Goal: Task Accomplishment & Management: Manage account settings

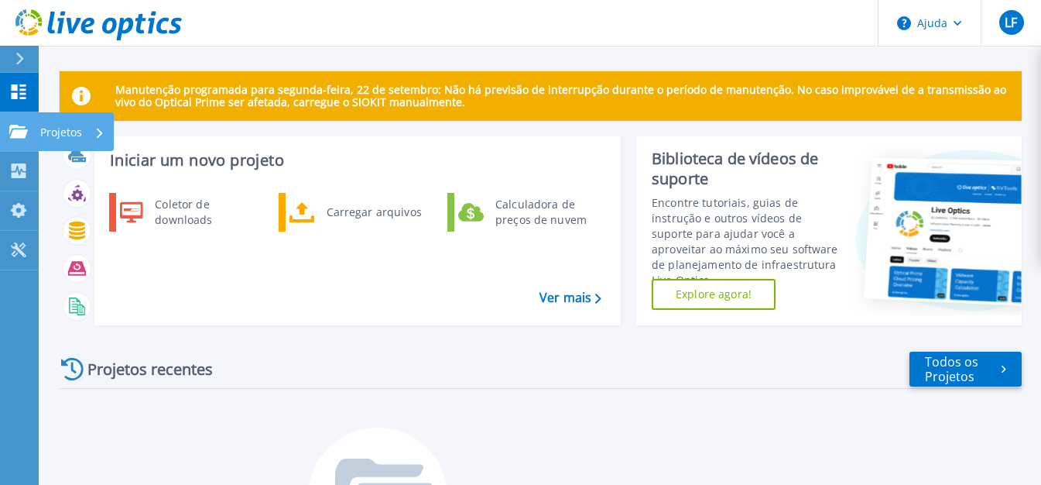
click at [14, 128] on icon at bounding box center [18, 131] width 19 height 13
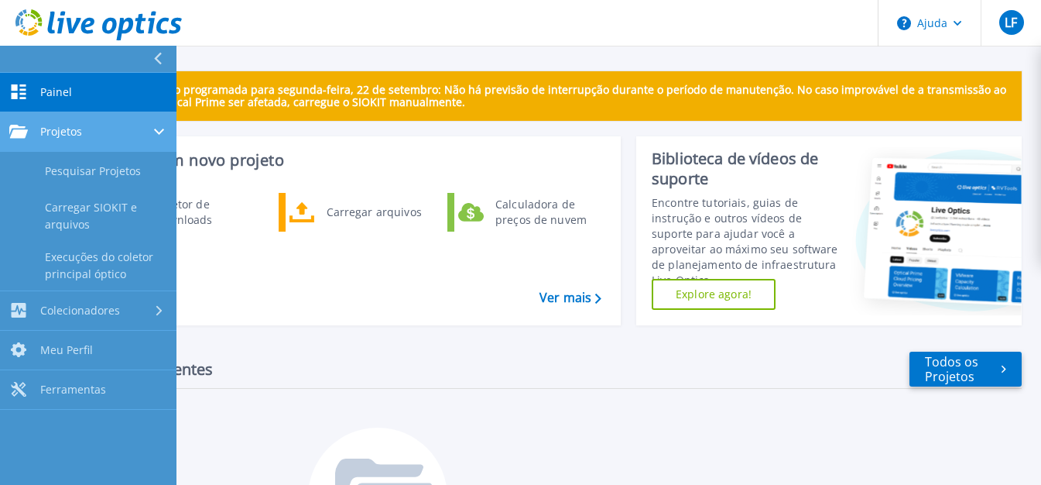
click at [14, 128] on icon at bounding box center [18, 131] width 19 height 13
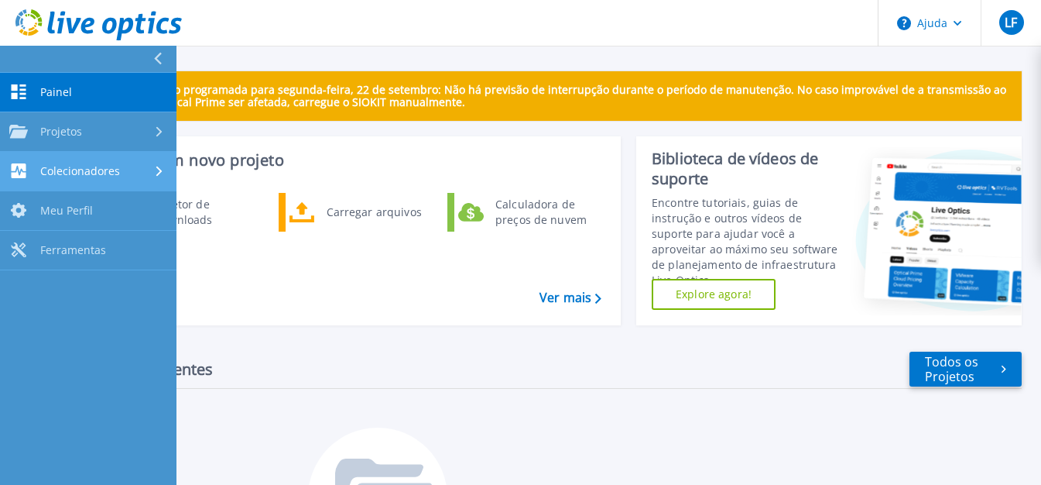
click at [19, 170] on icon at bounding box center [19, 170] width 15 height 15
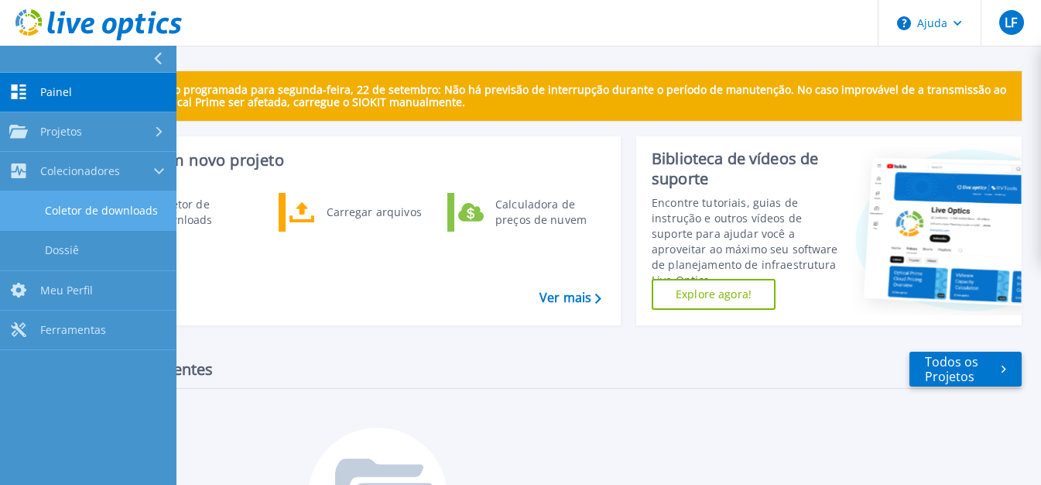
click at [92, 211] on font "Coletor de downloads" at bounding box center [101, 210] width 113 height 15
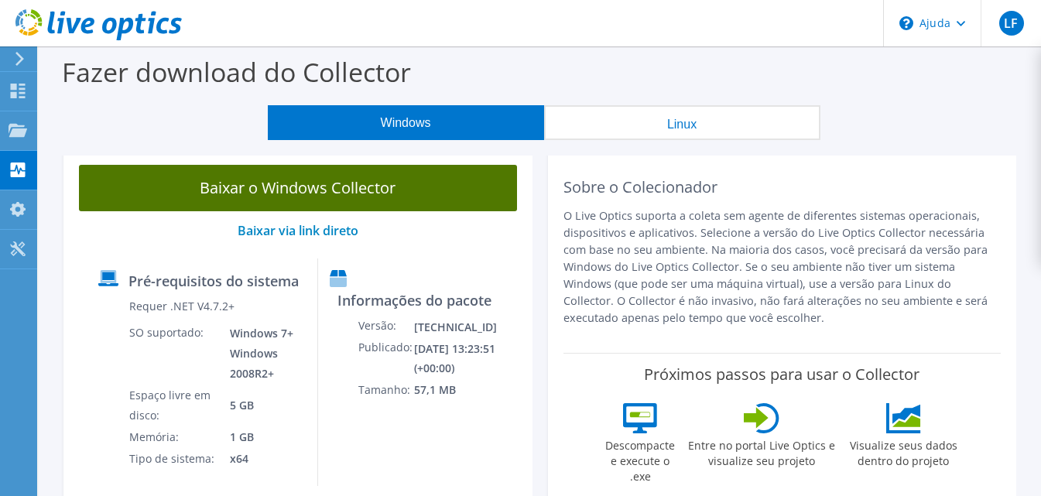
click at [279, 187] on font "Baixar o Windows Collector" at bounding box center [298, 187] width 196 height 21
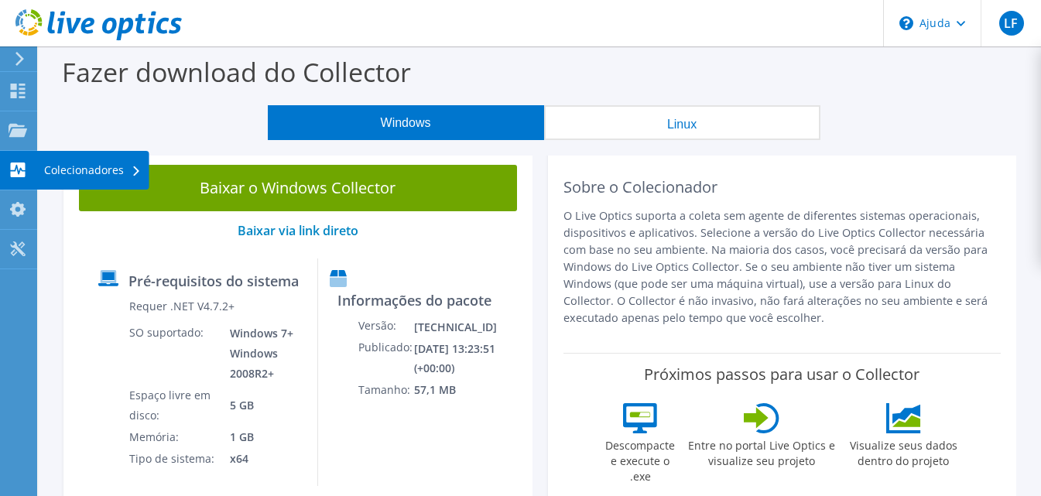
click at [12, 167] on use at bounding box center [18, 170] width 15 height 15
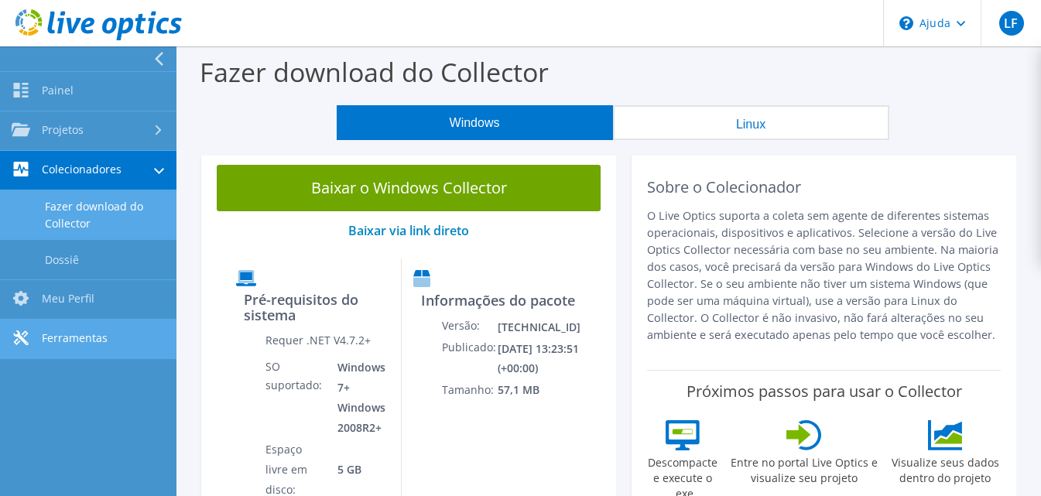
click at [66, 331] on font "Ferramentas" at bounding box center [75, 338] width 66 height 15
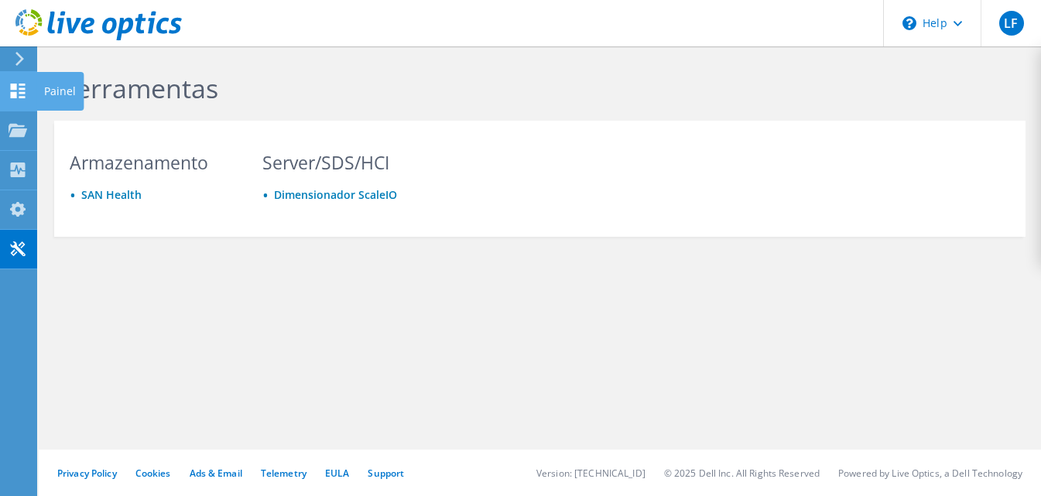
click at [15, 90] on icon at bounding box center [18, 91] width 19 height 15
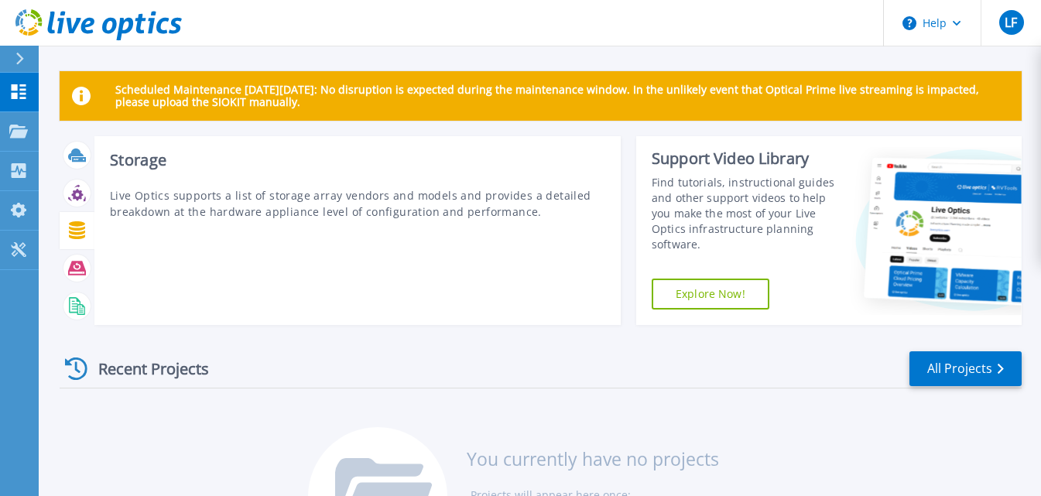
click at [74, 233] on icon at bounding box center [77, 230] width 16 height 18
click at [74, 263] on icon at bounding box center [77, 269] width 18 height 14
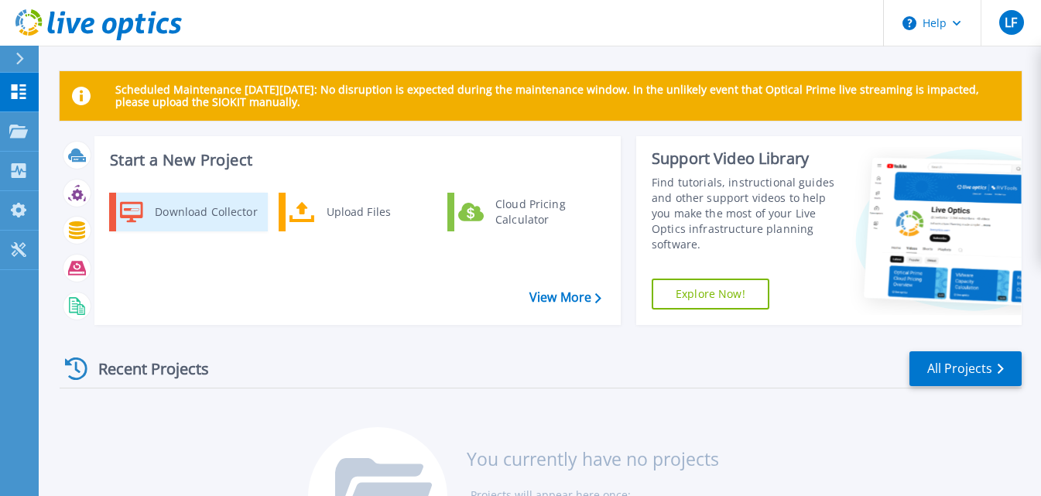
click at [171, 204] on div "Download Collector" at bounding box center [205, 212] width 117 height 31
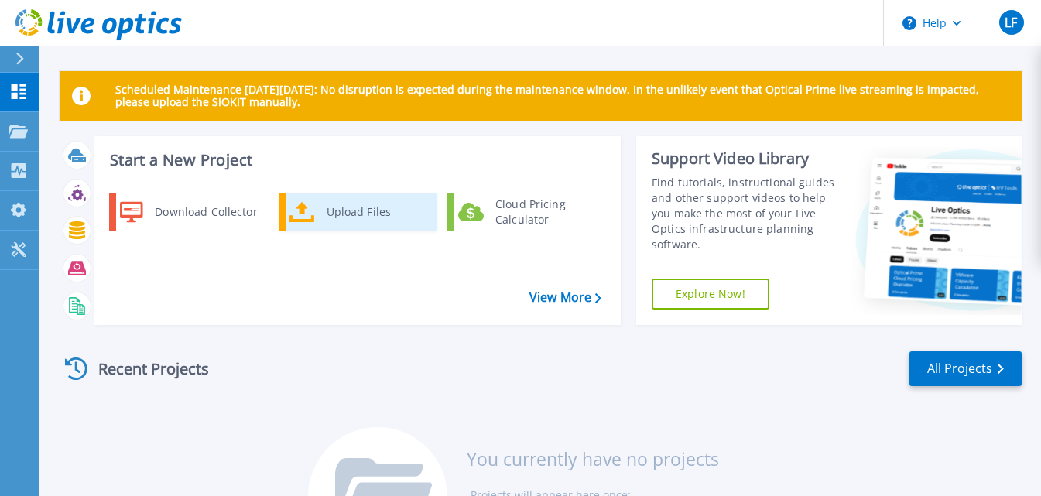
click at [359, 214] on div "Upload Files" at bounding box center [376, 212] width 115 height 31
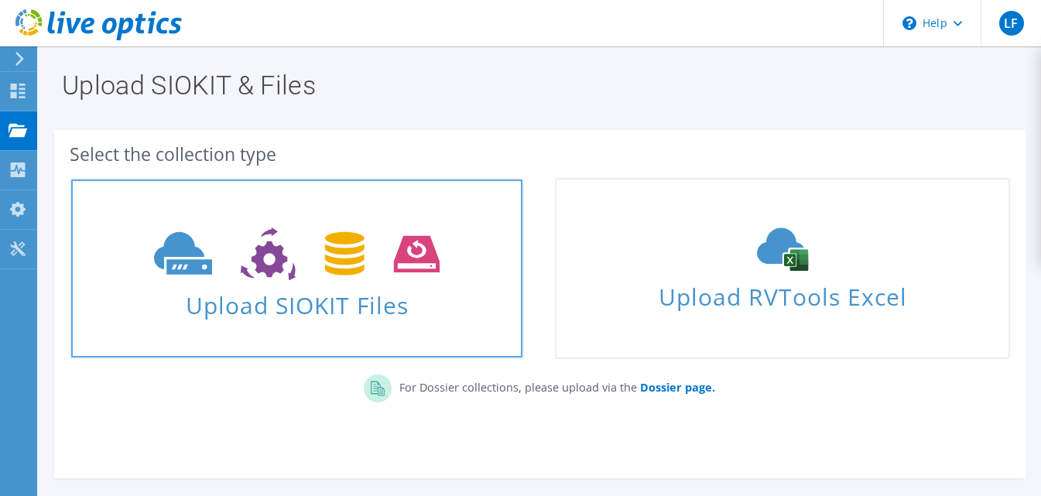
click at [213, 245] on icon at bounding box center [297, 254] width 286 height 53
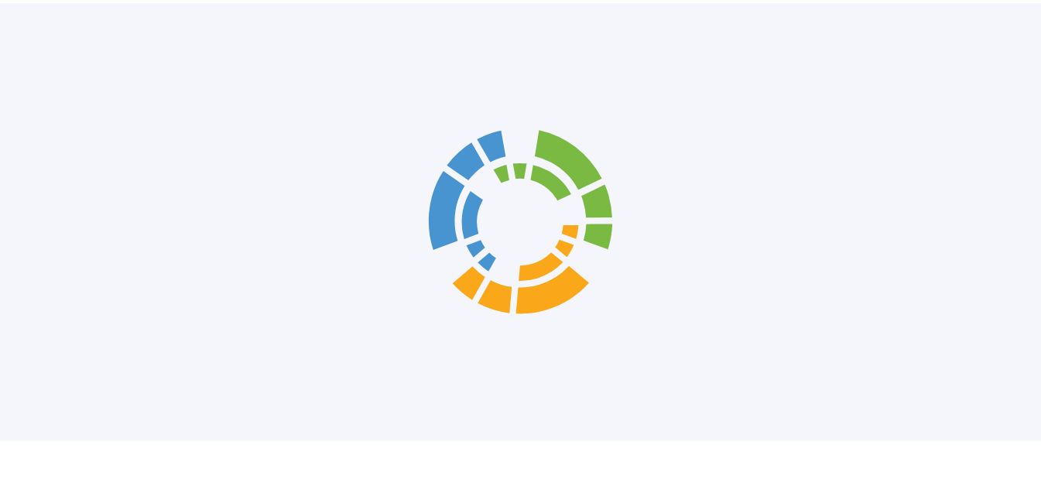
scroll to position [121, 0]
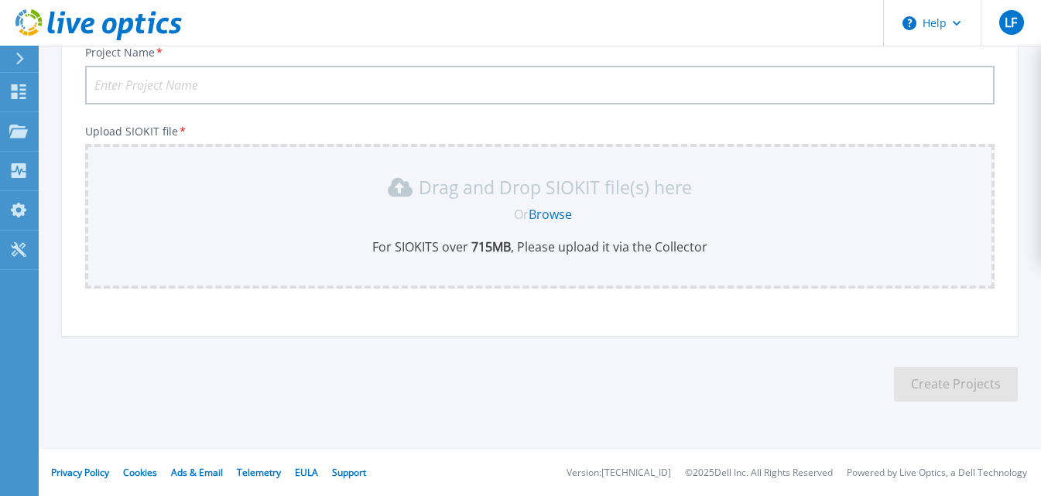
click at [545, 212] on link "Browse" at bounding box center [550, 214] width 43 height 17
click at [553, 218] on link "Browse" at bounding box center [550, 214] width 43 height 17
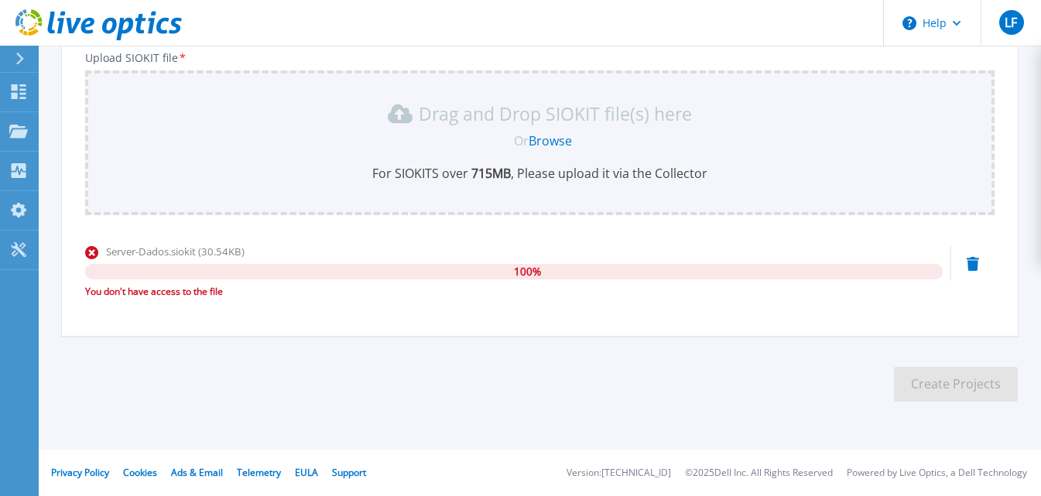
click at [974, 266] on icon at bounding box center [973, 264] width 12 height 14
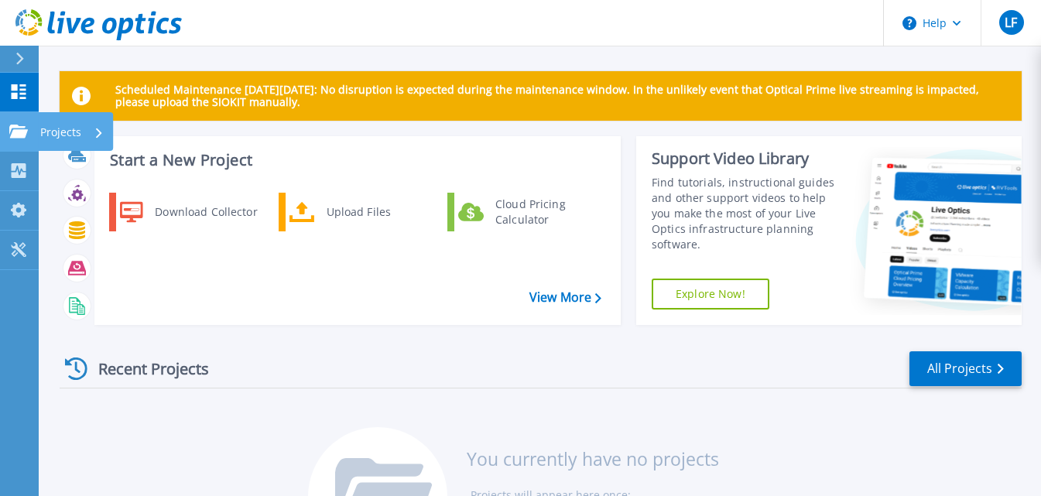
click at [87, 128] on div "Projects" at bounding box center [71, 132] width 63 height 40
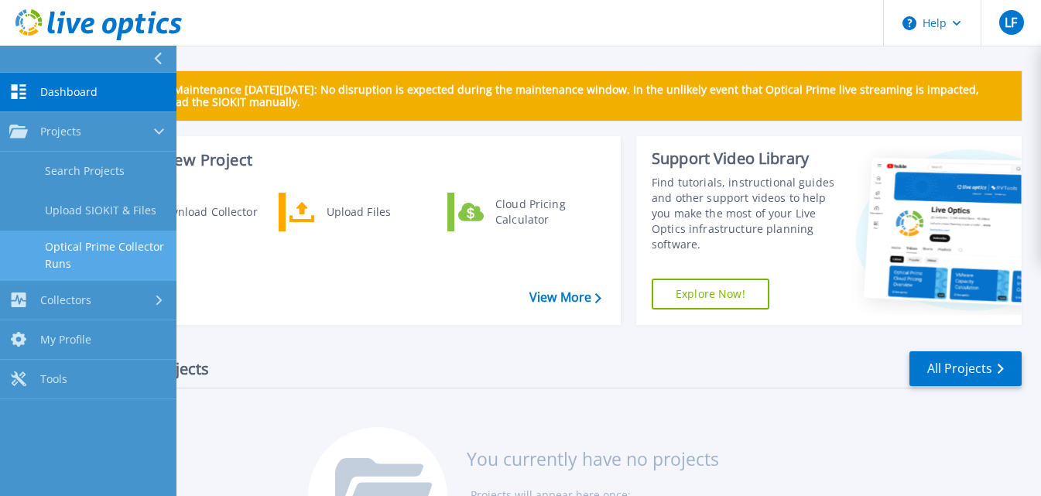
click at [121, 250] on link "Optical Prime Collector Runs" at bounding box center [88, 256] width 176 height 50
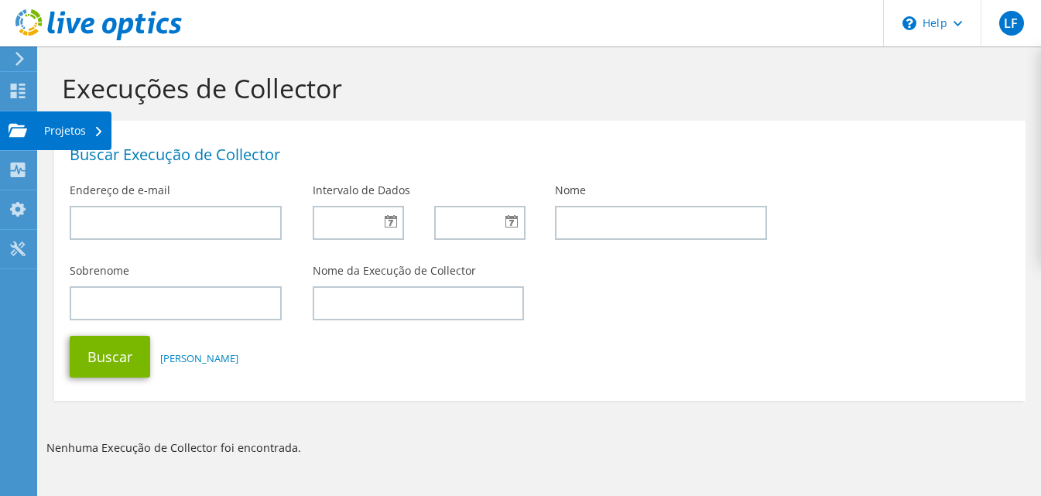
click at [20, 127] on icon at bounding box center [18, 130] width 19 height 15
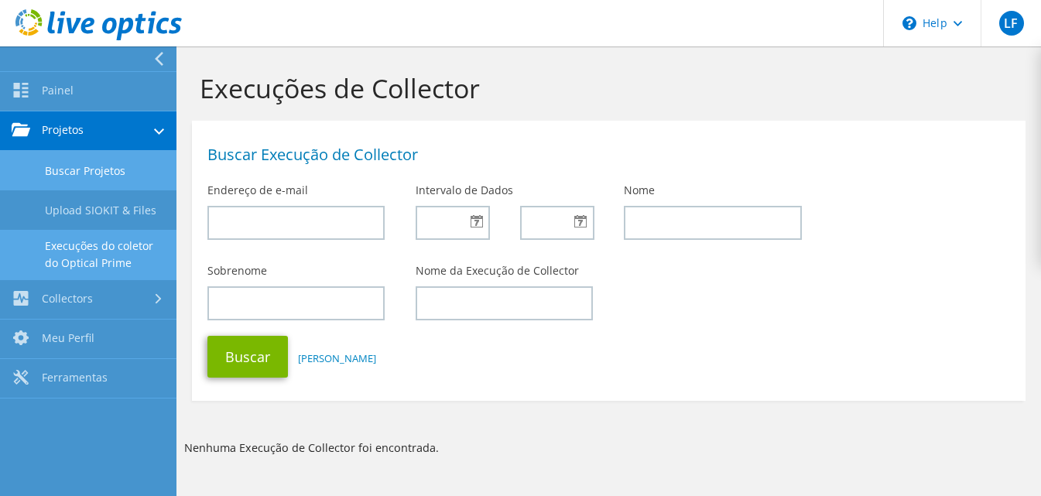
click at [101, 164] on link "Buscar Projetos" at bounding box center [88, 170] width 176 height 39
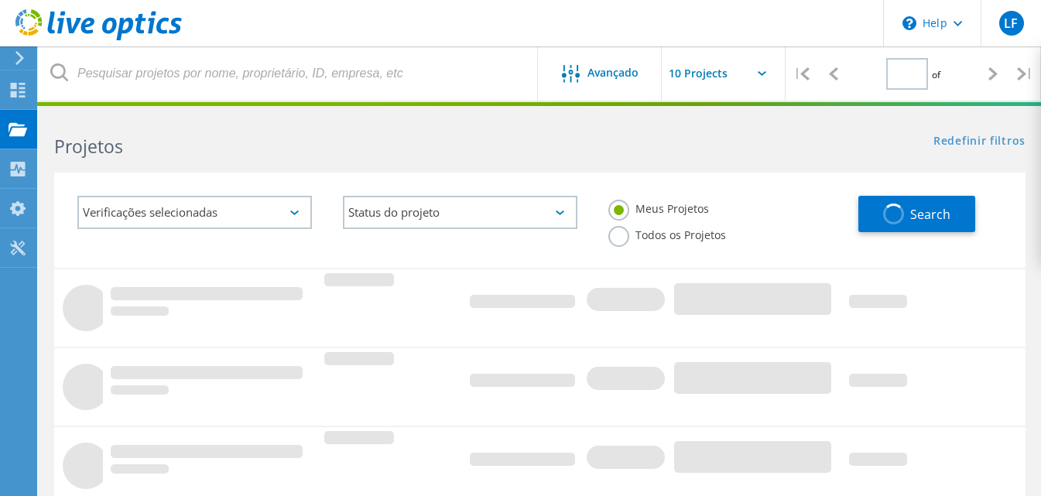
type input "1"
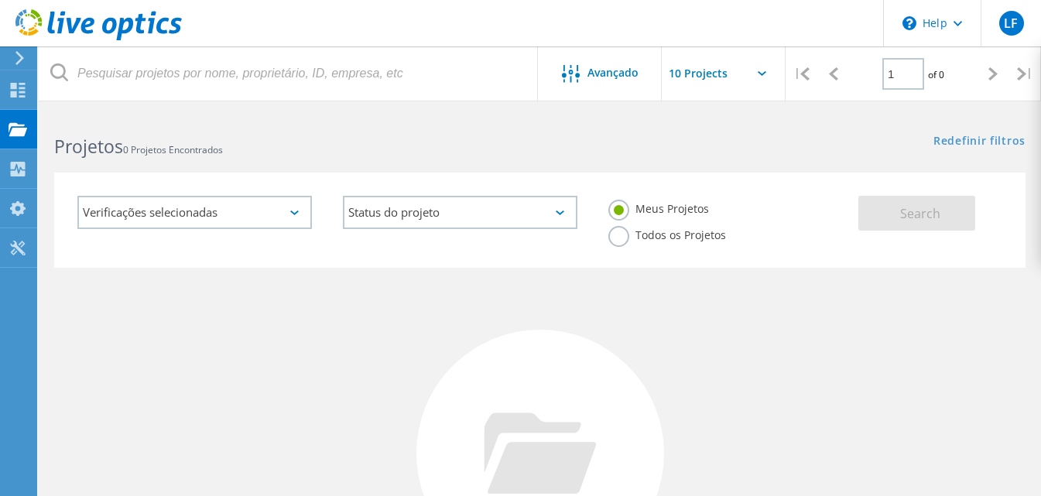
click at [297, 214] on icon at bounding box center [294, 213] width 9 height 5
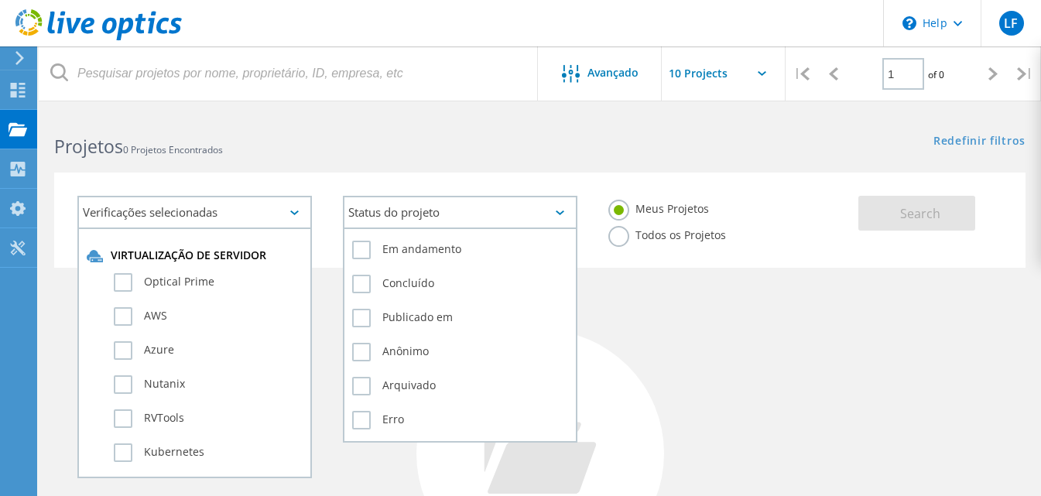
click at [549, 207] on div "Status do projeto" at bounding box center [460, 212] width 235 height 33
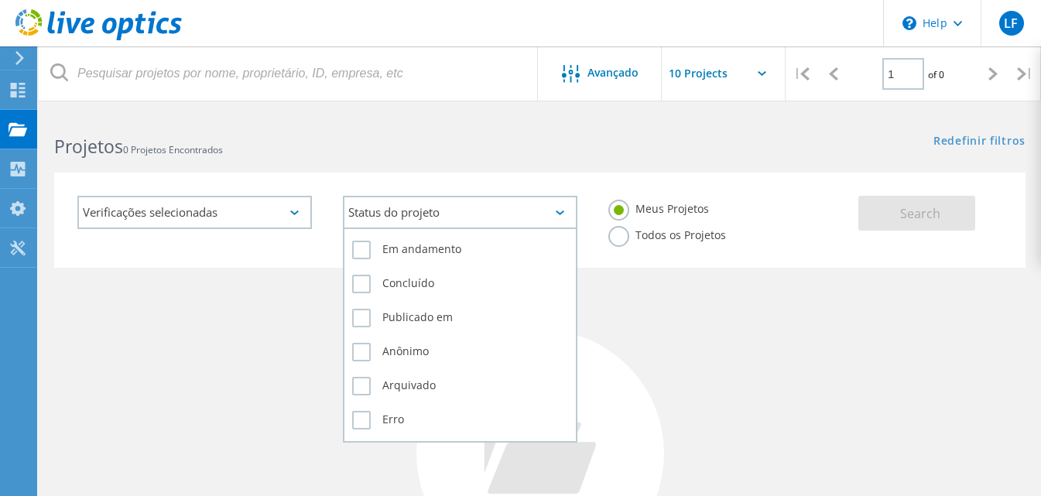
click at [549, 207] on div "Status do projeto" at bounding box center [460, 212] width 235 height 33
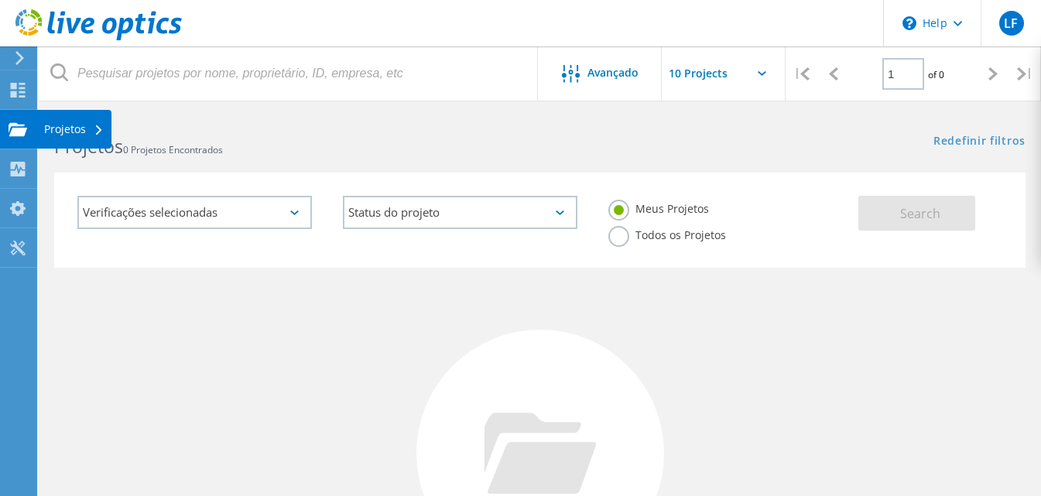
click at [26, 126] on icon at bounding box center [18, 129] width 19 height 15
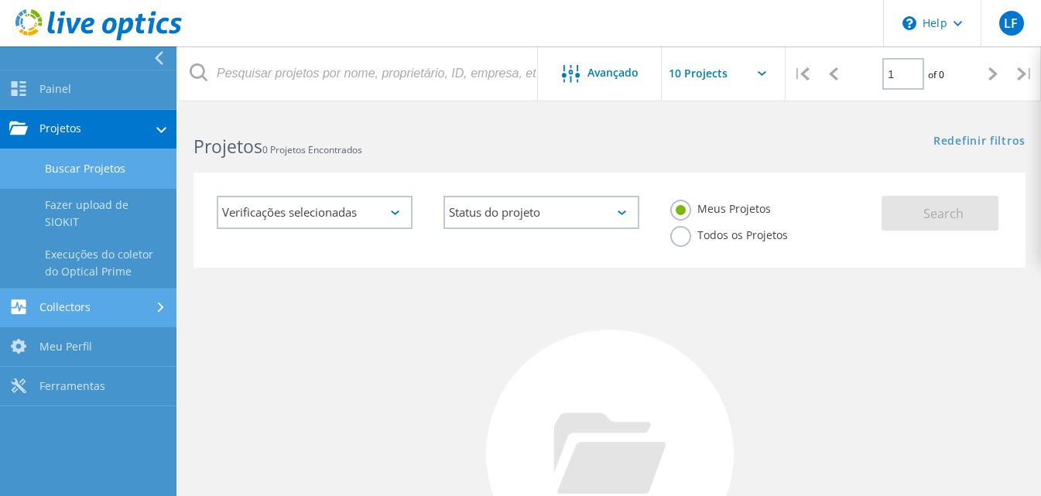
click at [89, 296] on link "Collectors" at bounding box center [88, 308] width 176 height 39
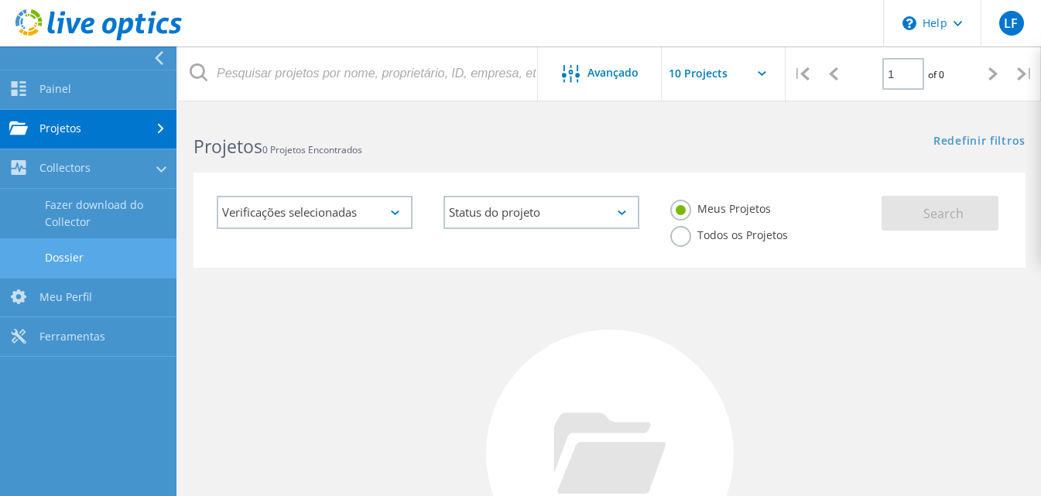
click at [69, 256] on link "Dossier" at bounding box center [88, 257] width 176 height 39
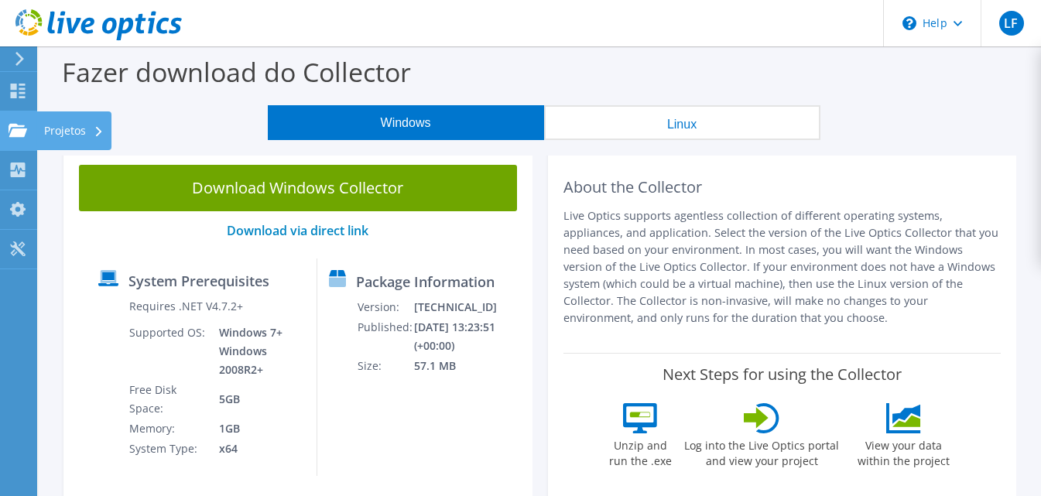
click at [12, 128] on use at bounding box center [18, 129] width 19 height 13
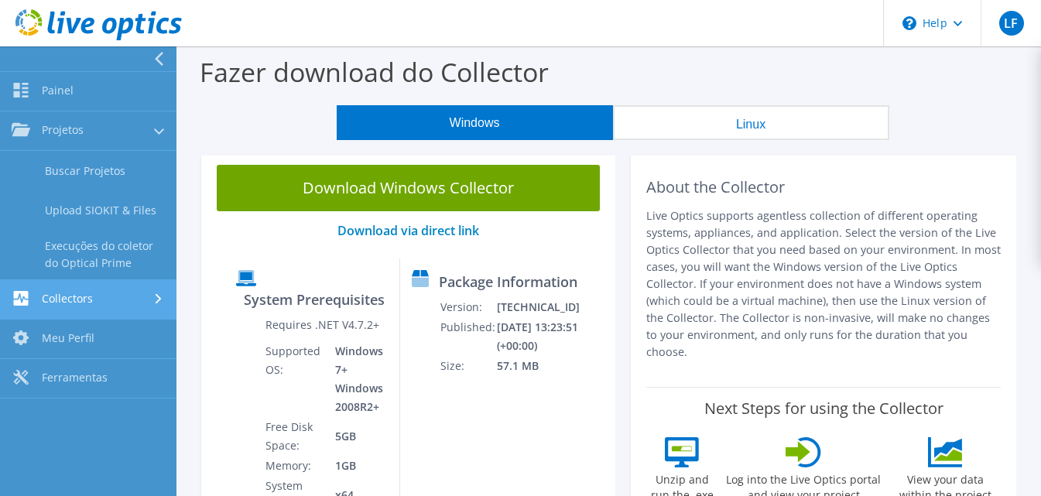
click at [84, 294] on link "Collectors" at bounding box center [88, 299] width 176 height 39
click at [87, 295] on link "Meu Perfil" at bounding box center [88, 299] width 176 height 39
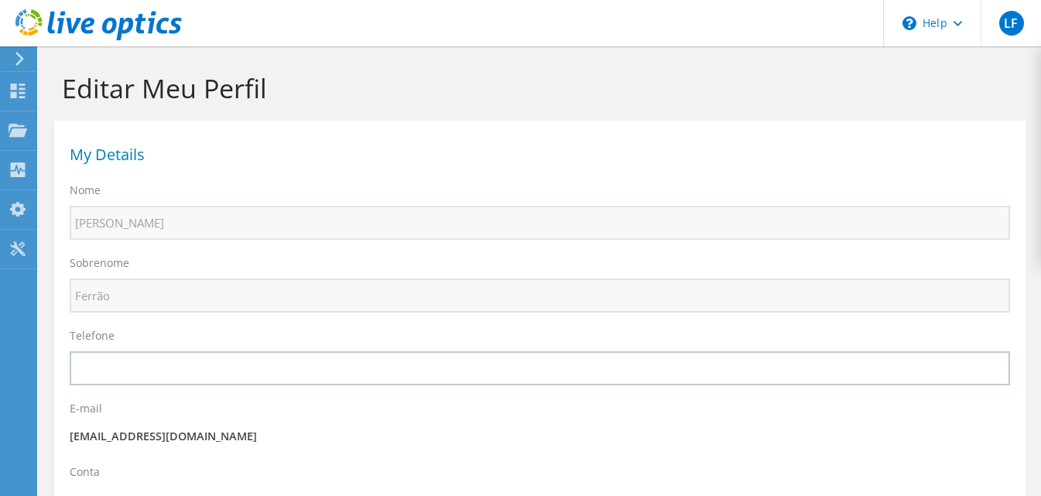
select select "30"
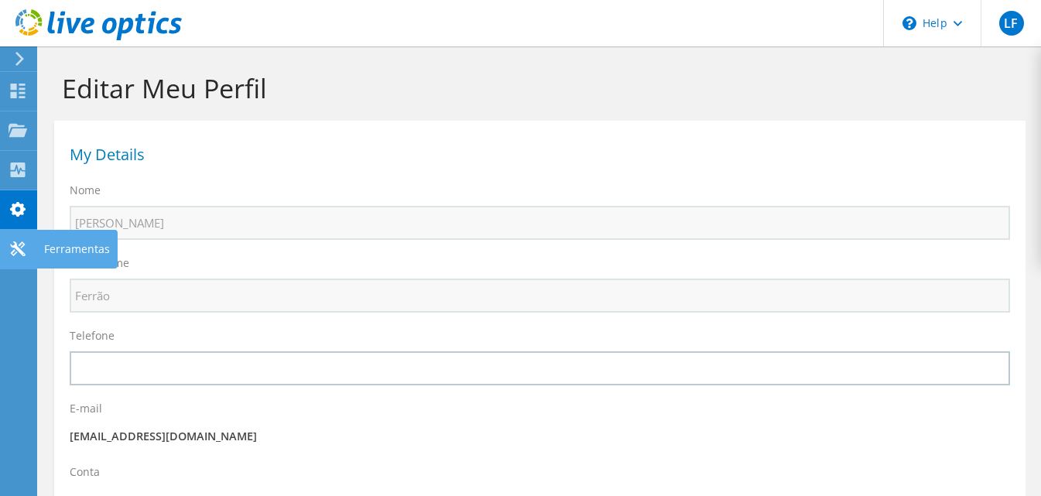
click at [21, 246] on icon at bounding box center [18, 249] width 19 height 15
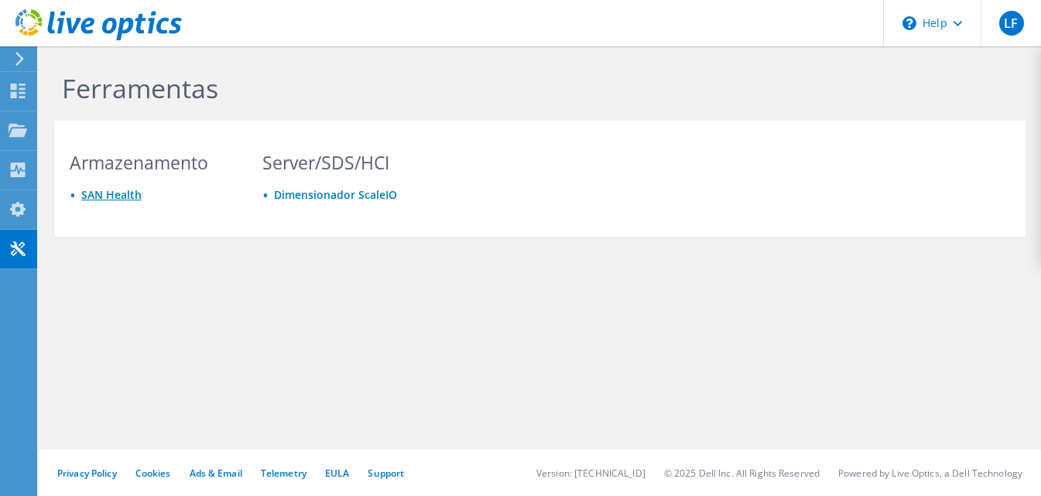
click at [112, 190] on link "SAN Health" at bounding box center [111, 194] width 60 height 15
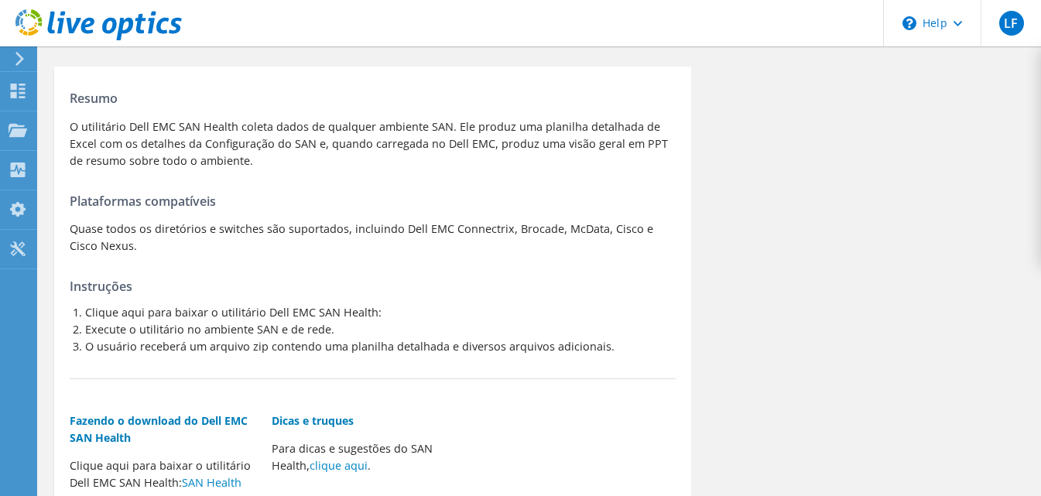
scroll to position [155, 0]
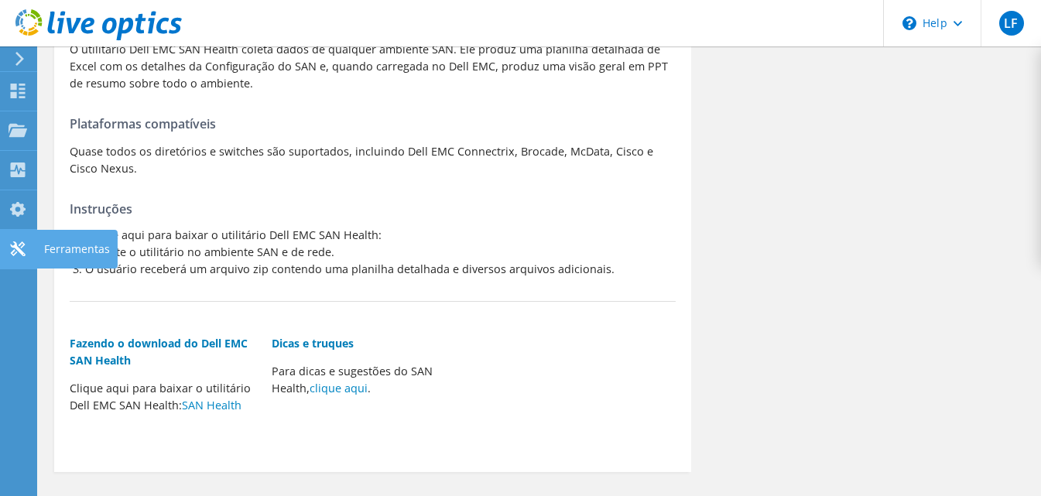
click at [93, 251] on div "Ferramentas" at bounding box center [76, 249] width 81 height 39
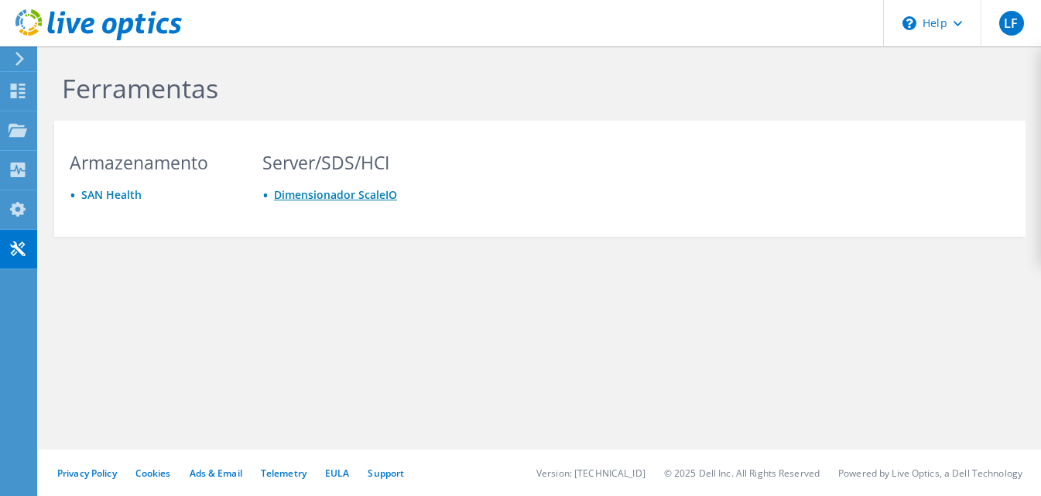
click at [327, 190] on link "Dimensionador ScaleIO" at bounding box center [335, 194] width 123 height 15
click at [16, 57] on icon at bounding box center [20, 59] width 12 height 14
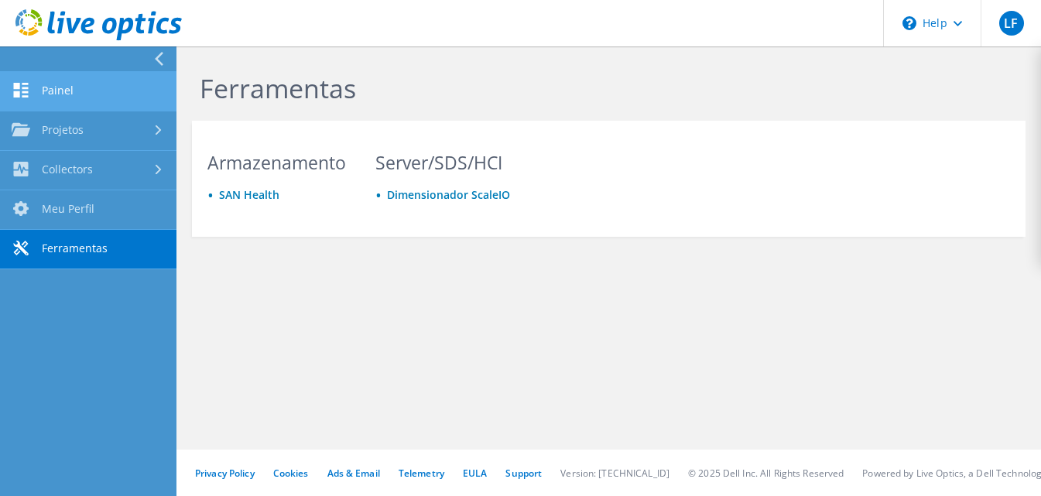
click at [74, 94] on link "Painel" at bounding box center [88, 91] width 176 height 39
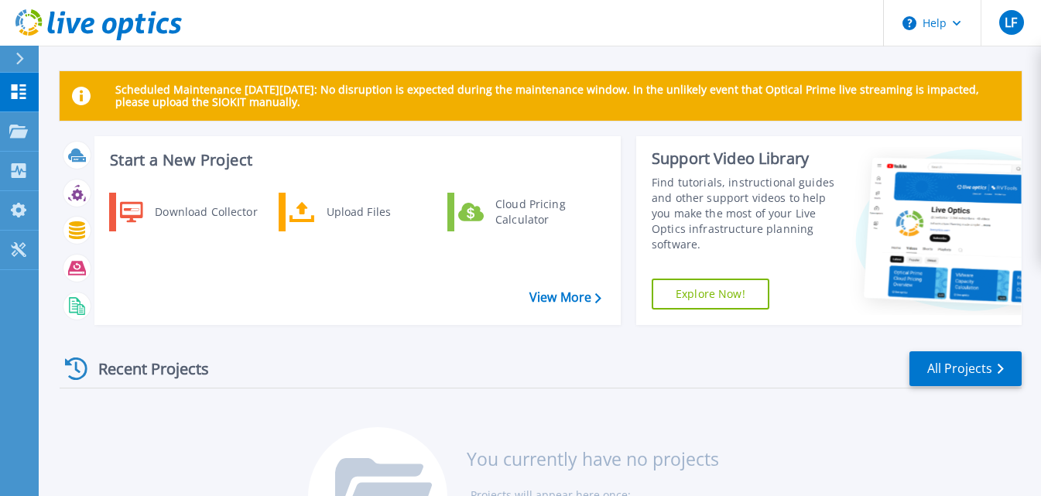
scroll to position [132, 0]
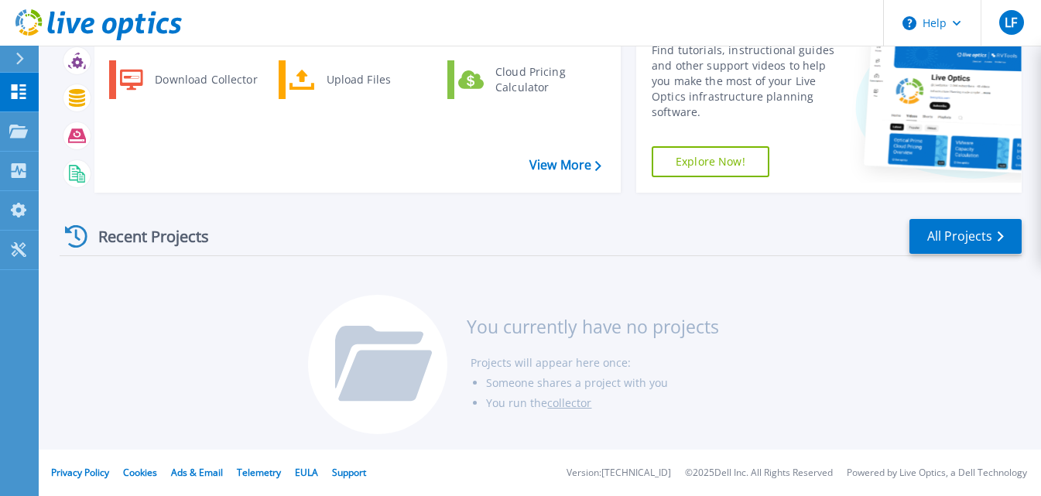
click at [572, 403] on link "collector" at bounding box center [569, 403] width 44 height 15
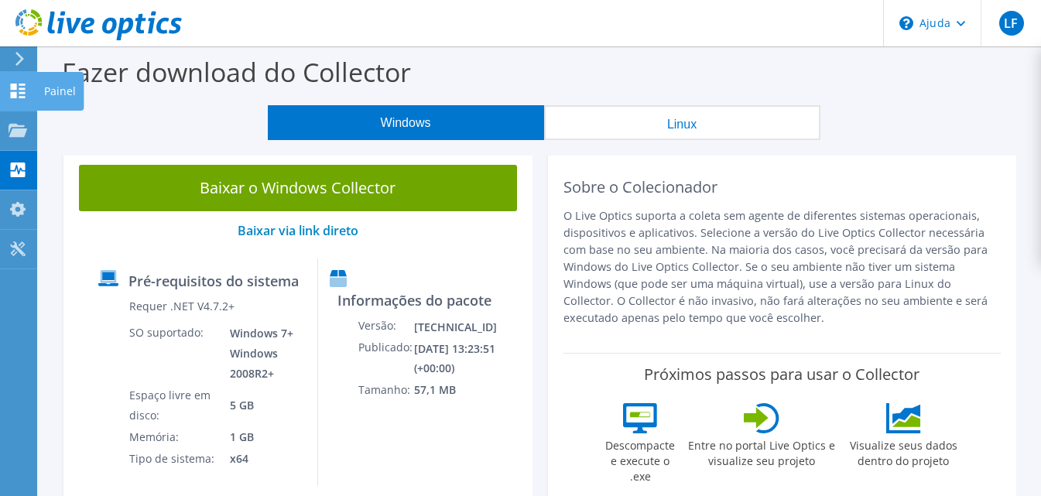
click at [15, 90] on icon at bounding box center [18, 91] width 19 height 15
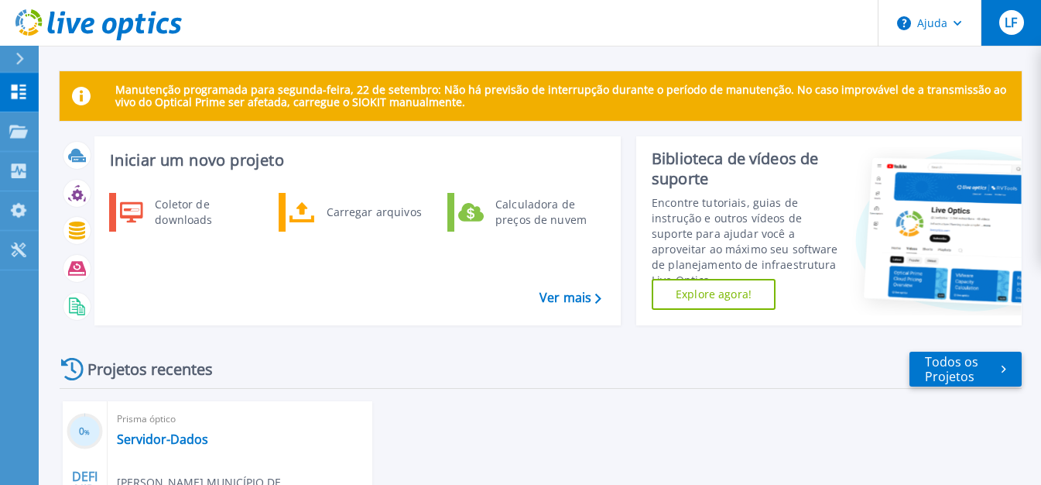
click at [999, 20] on div "LF" at bounding box center [1011, 22] width 25 height 25
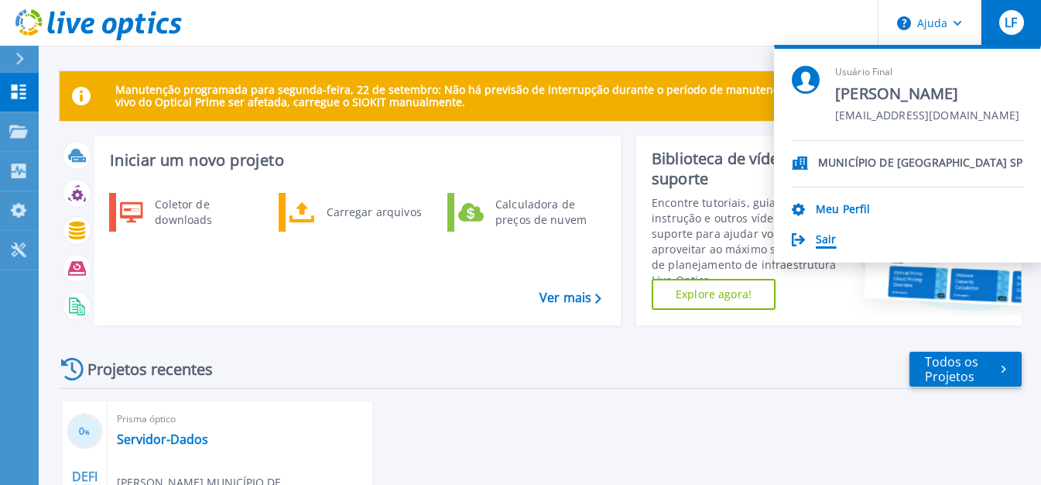
click at [823, 241] on font "Sair" at bounding box center [826, 238] width 21 height 15
